Goal: Task Accomplishment & Management: Use online tool/utility

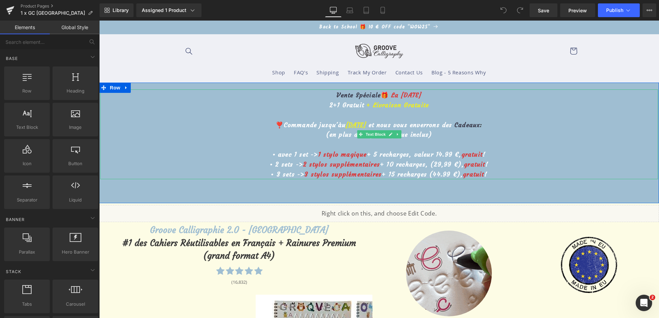
click at [345, 127] on u "[DATE]" at bounding box center [355, 125] width 21 height 8
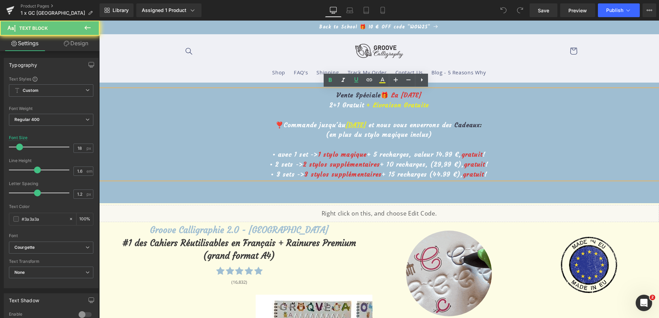
click at [345, 125] on u "[DATE]" at bounding box center [355, 125] width 21 height 8
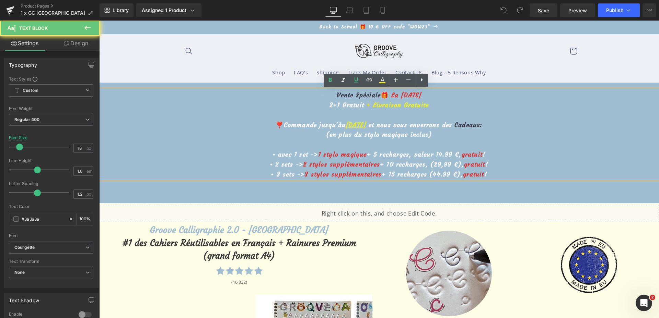
click at [345, 126] on u "[DATE]" at bounding box center [355, 125] width 21 height 8
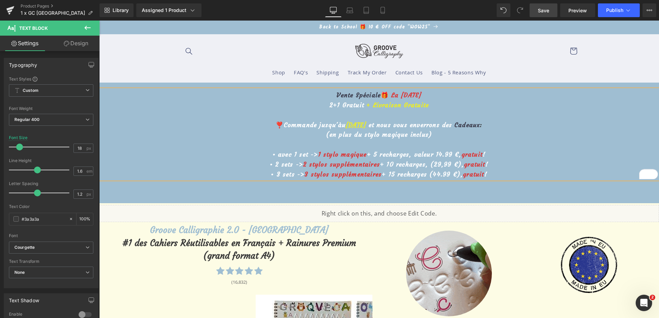
click at [545, 14] on link "Save" at bounding box center [543, 10] width 28 height 14
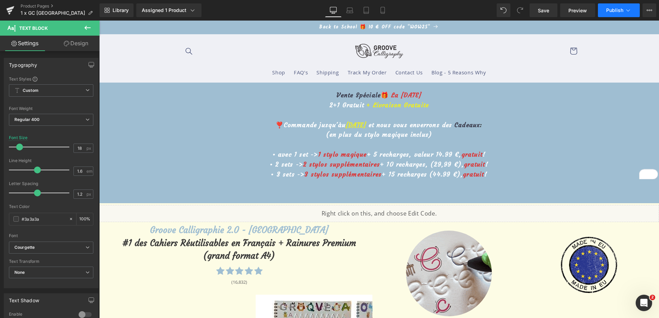
click at [620, 11] on span "Publish" at bounding box center [614, 10] width 17 height 5
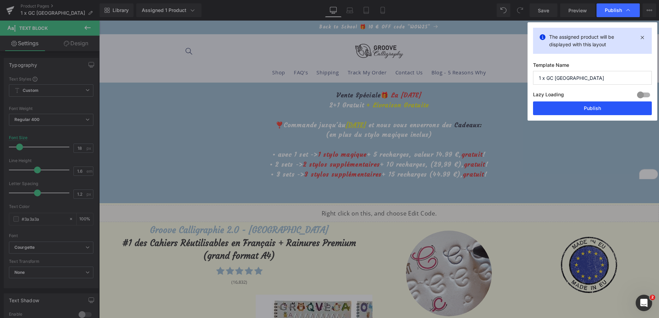
drag, startPoint x: 569, startPoint y: 107, endPoint x: 476, endPoint y: 82, distance: 96.3
click at [569, 108] on button "Publish" at bounding box center [592, 109] width 119 height 14
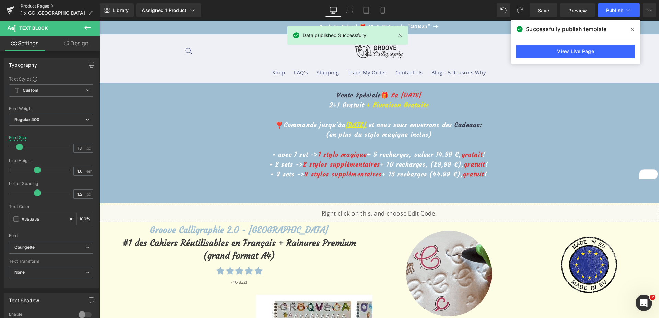
click at [26, 5] on link "Product Pages" at bounding box center [60, 5] width 79 height 5
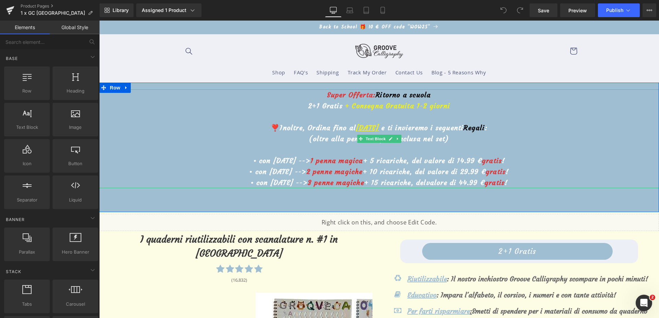
click at [356, 125] on u "9 ottobre" at bounding box center [367, 127] width 23 height 9
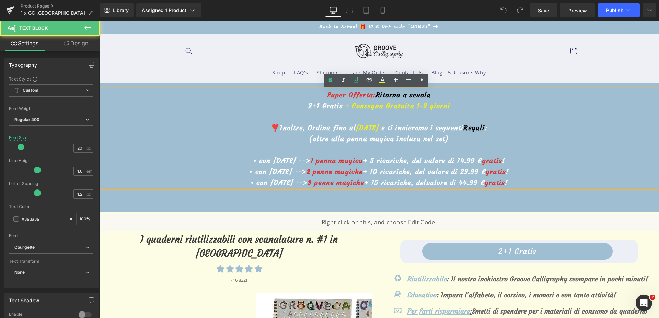
click at [356, 125] on u "9 ottobre" at bounding box center [367, 127] width 23 height 9
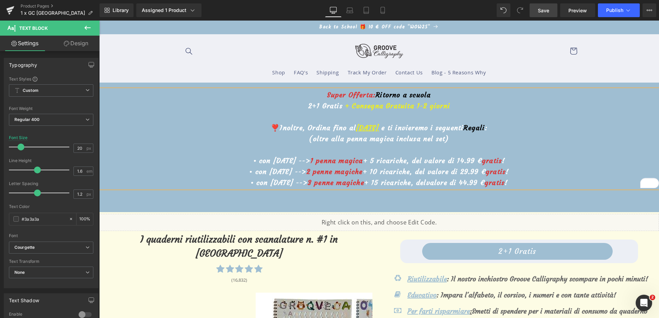
click at [543, 15] on link "Save" at bounding box center [543, 10] width 28 height 14
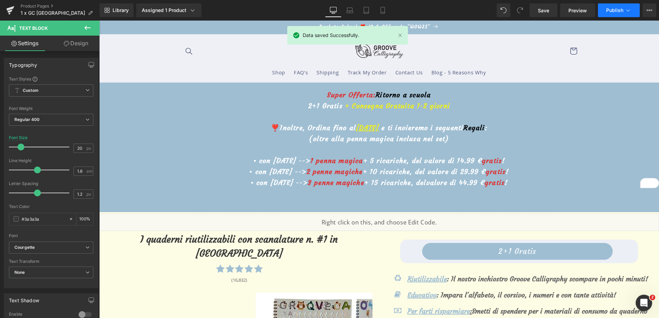
click at [612, 14] on button "Publish" at bounding box center [618, 10] width 42 height 14
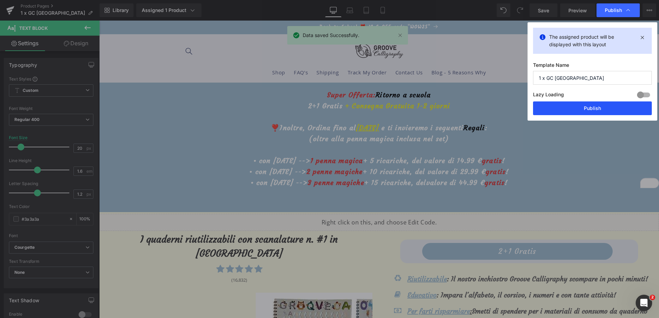
click at [589, 106] on button "Publish" at bounding box center [592, 109] width 119 height 14
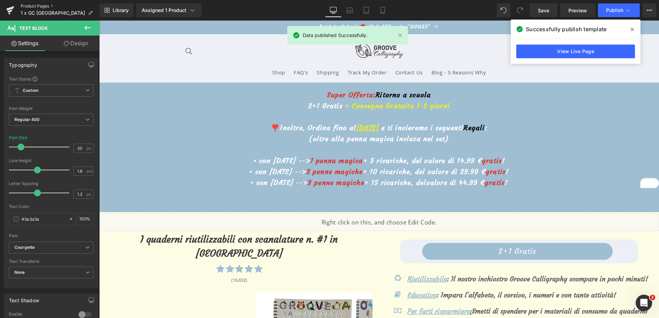
click at [33, 5] on link "Product Pages" at bounding box center [60, 5] width 79 height 5
